Goal: Use online tool/utility: Utilize a website feature to perform a specific function

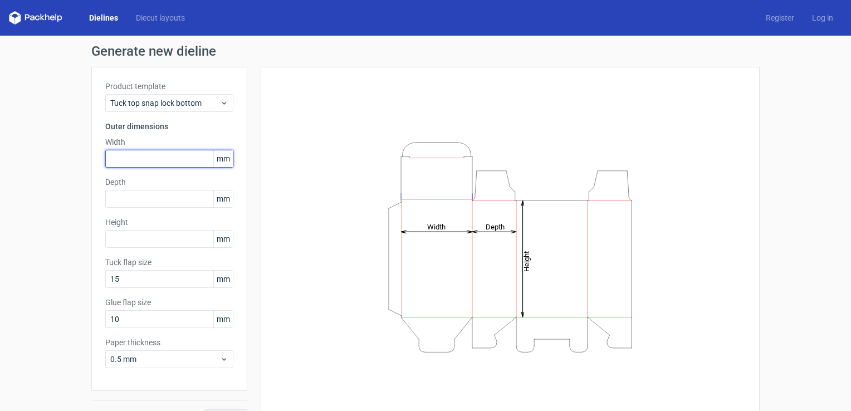
click at [140, 157] on input "text" at bounding box center [169, 159] width 128 height 18
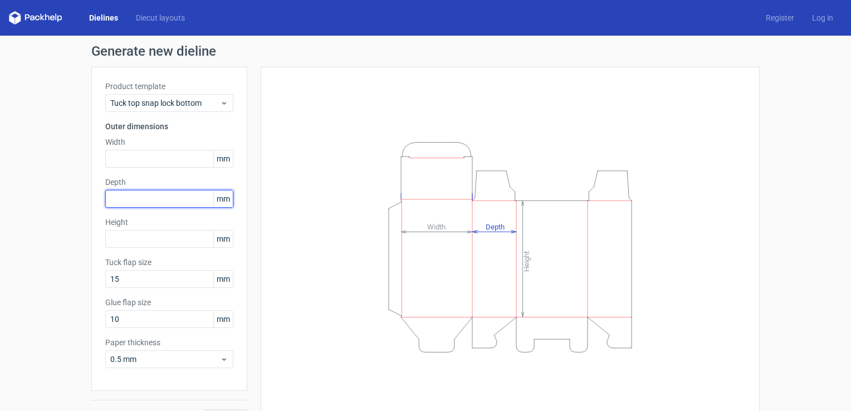
click at [140, 190] on input "text" at bounding box center [169, 199] width 128 height 18
click at [50, 324] on div "Generate new dieline Product template Tuck top snap lock bottom Outer dimension…" at bounding box center [425, 236] width 851 height 400
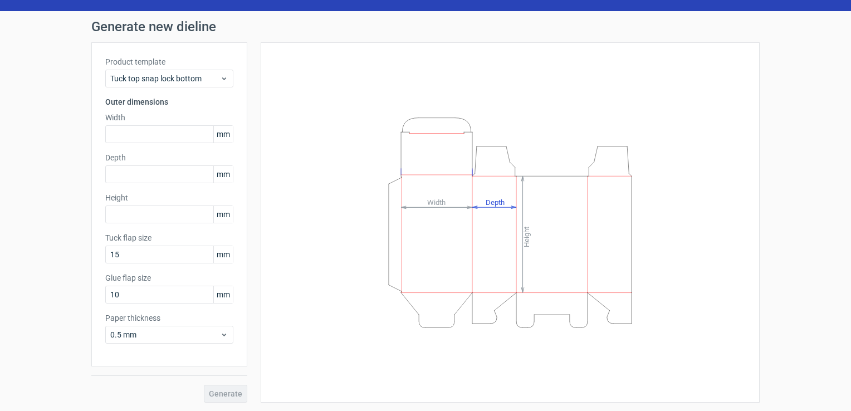
click at [207, 356] on div "Product template Tuck top snap lock bottom Outer dimensions Width mm Depth mm H…" at bounding box center [169, 204] width 156 height 324
click at [201, 333] on span "0.5 mm" at bounding box center [165, 334] width 110 height 11
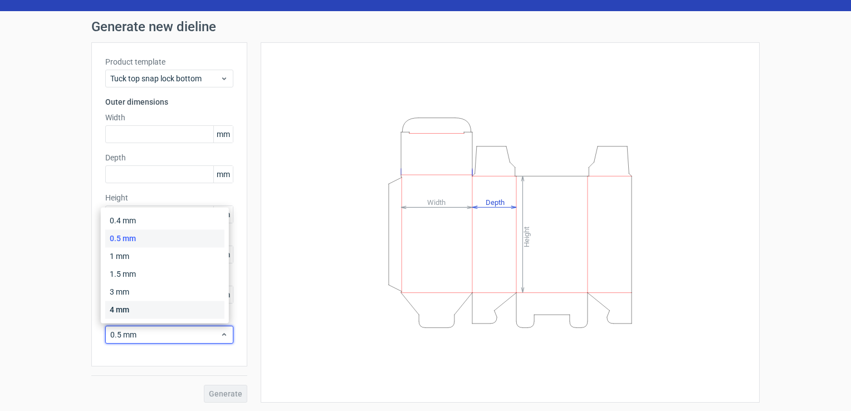
click at [138, 313] on div "4 mm" at bounding box center [164, 310] width 119 height 18
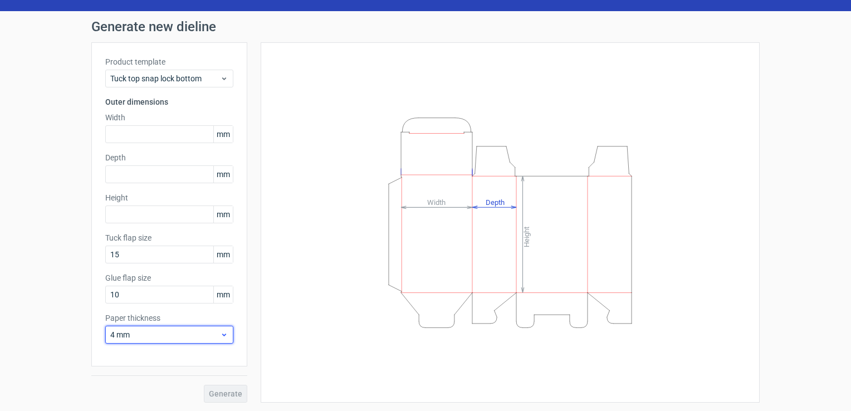
click at [201, 336] on span "4 mm" at bounding box center [165, 334] width 110 height 11
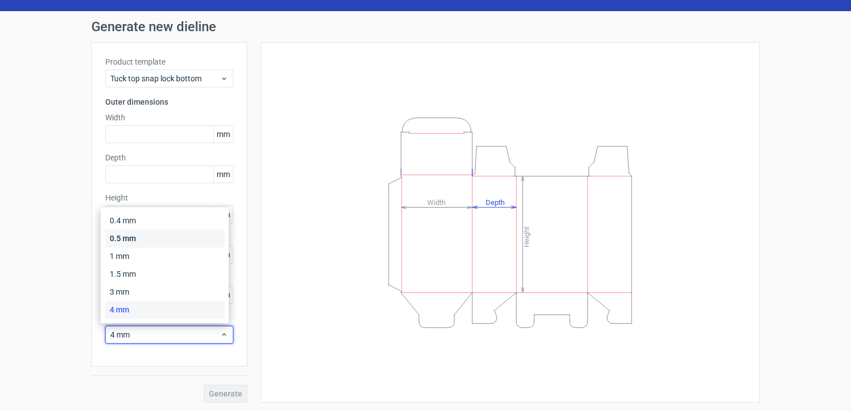
click at [139, 242] on div "0.5 mm" at bounding box center [164, 238] width 119 height 18
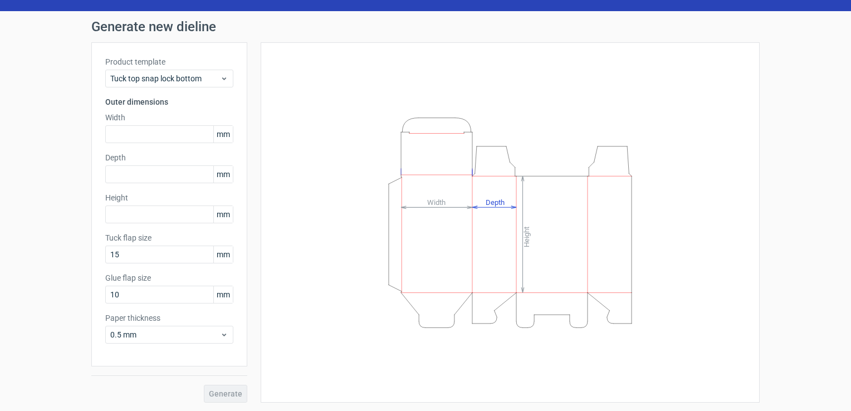
click at [53, 254] on div "Generate new dieline Product template Tuck top snap lock bottom Outer dimension…" at bounding box center [425, 211] width 851 height 400
click at [183, 262] on input "15" at bounding box center [169, 255] width 128 height 18
click at [202, 289] on input "10" at bounding box center [169, 295] width 128 height 18
click at [151, 217] on input "text" at bounding box center [169, 215] width 128 height 18
click at [522, 208] on line at bounding box center [522, 234] width 0 height 116
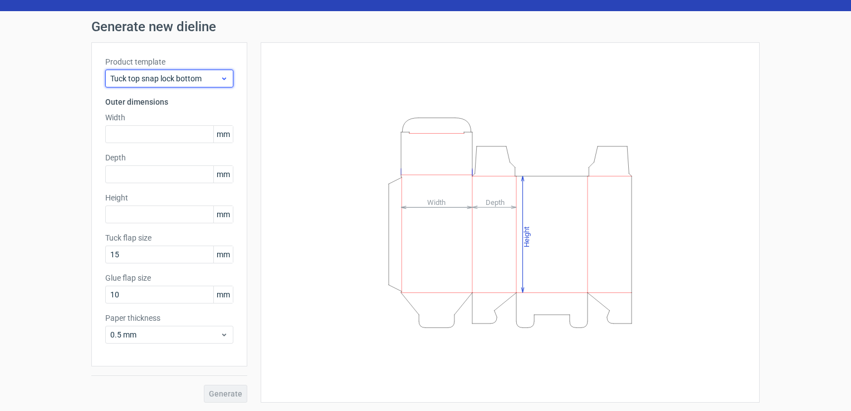
click at [178, 71] on div "Tuck top snap lock bottom" at bounding box center [169, 79] width 128 height 18
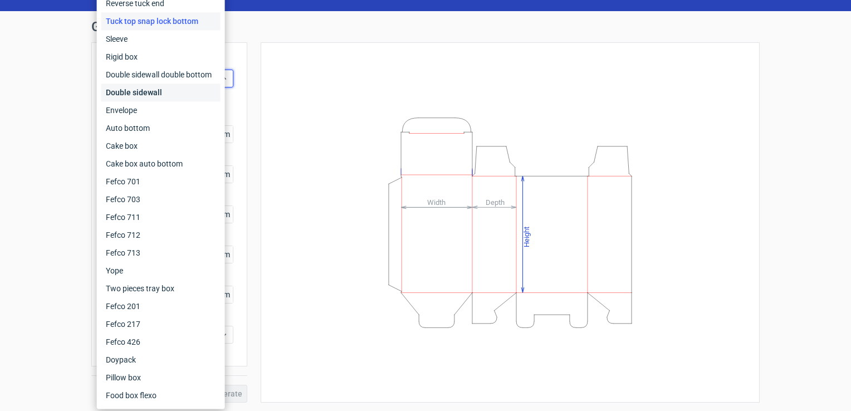
click at [163, 86] on div "Double sidewall" at bounding box center [160, 93] width 119 height 18
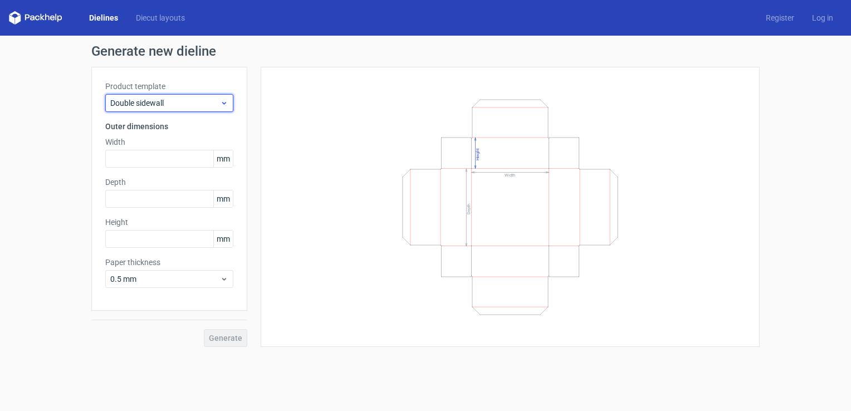
click at [179, 99] on span "Double sidewall" at bounding box center [165, 102] width 110 height 11
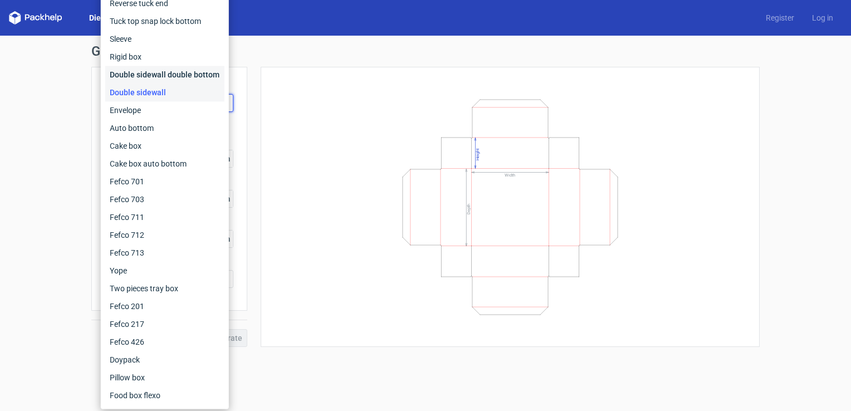
click at [174, 76] on div "Double sidewall double bottom" at bounding box center [164, 75] width 119 height 18
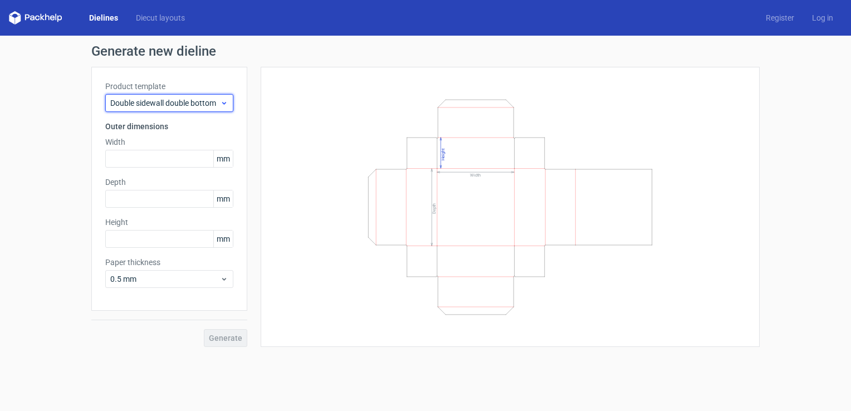
click at [208, 104] on span "Double sidewall double bottom" at bounding box center [165, 102] width 110 height 11
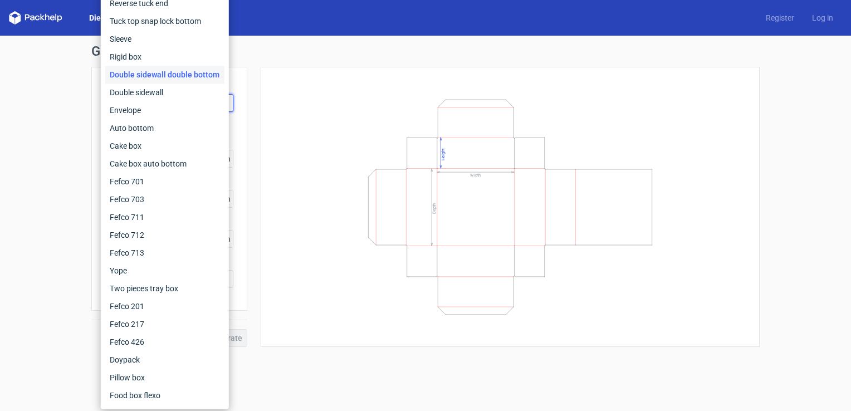
click at [334, 81] on div "Width Depth Height" at bounding box center [510, 207] width 471 height 252
